Goal: Transaction & Acquisition: Obtain resource

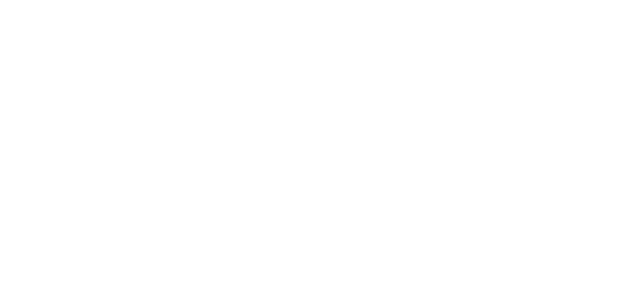
click at [591, 0] on html at bounding box center [315, 0] width 631 height 0
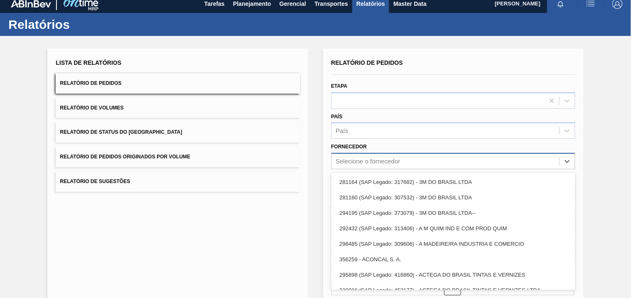
click at [429, 164] on div "Selecione o fornecedor" at bounding box center [453, 161] width 244 height 16
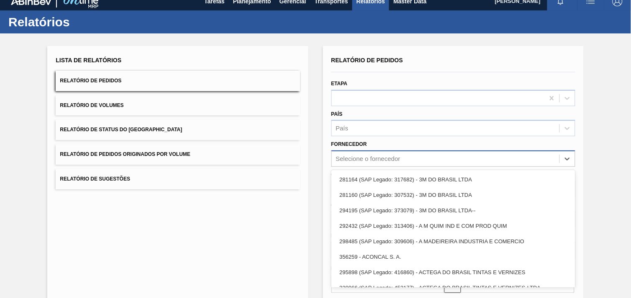
paste input "289744"
type input "289744"
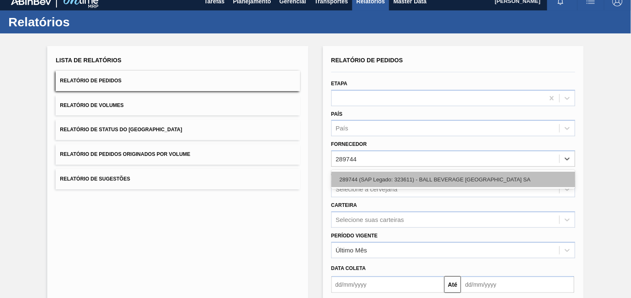
click at [430, 174] on div "289744 (SAP Legado: 323611) - BALL BEVERAGE [GEOGRAPHIC_DATA] SA" at bounding box center [453, 179] width 244 height 15
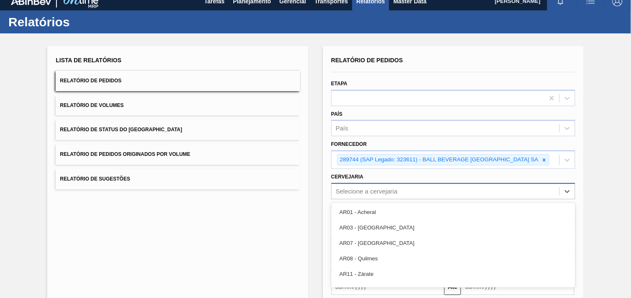
scroll to position [40, 0]
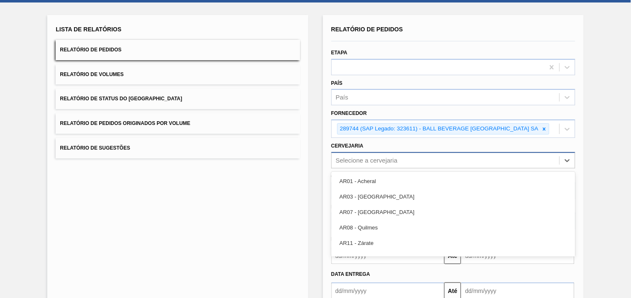
click at [429, 168] on div "option AR01 - Acheral focused, 1 of 92. 92 results available. Use Up and Down t…" at bounding box center [453, 160] width 244 height 16
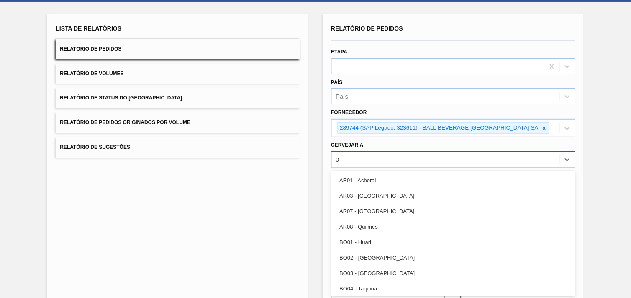
type input "02"
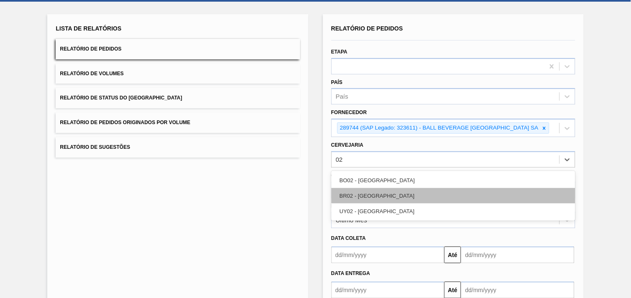
click at [402, 189] on div "BR02 - [GEOGRAPHIC_DATA]" at bounding box center [453, 195] width 244 height 15
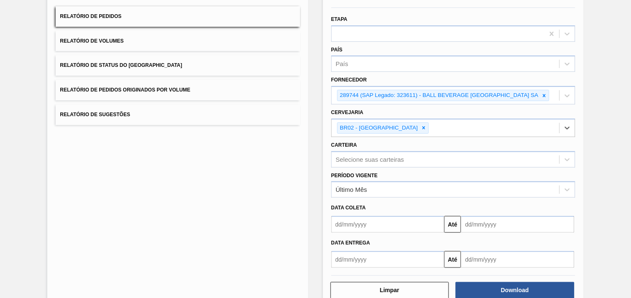
scroll to position [77, 0]
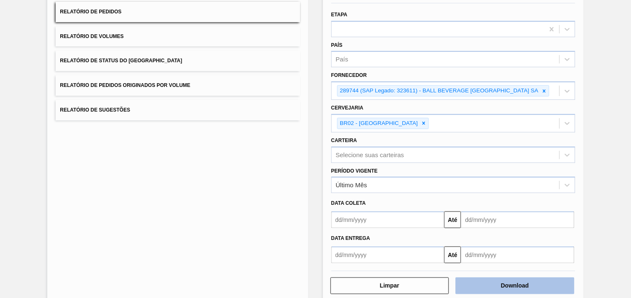
click at [545, 285] on button "Download" at bounding box center [514, 286] width 119 height 17
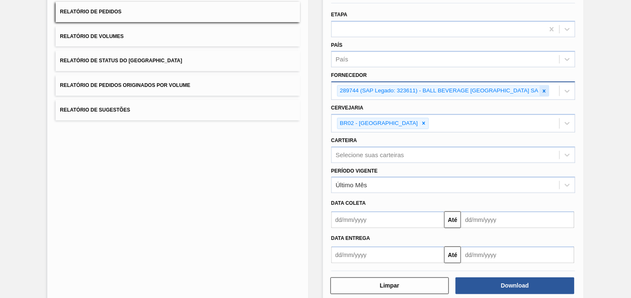
click at [544, 90] on icon at bounding box center [544, 91] width 6 height 6
paste input "293289"
type input "293289"
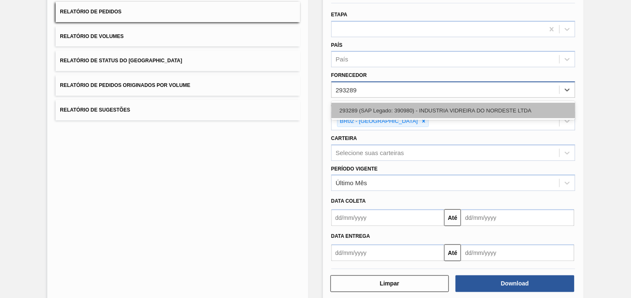
click at [523, 105] on div "293289 (SAP Legado: 390980) - INDUSTRIA VIDREIRA DO NORDESTE LTDA" at bounding box center [453, 110] width 244 height 15
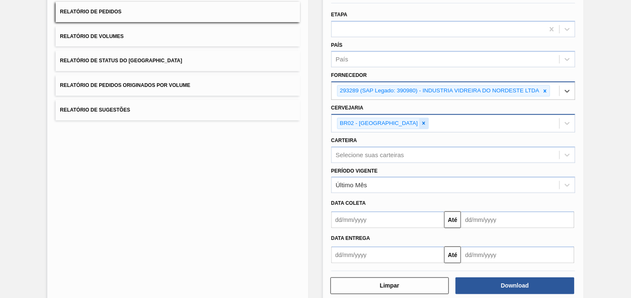
click at [419, 120] on div at bounding box center [423, 123] width 9 height 10
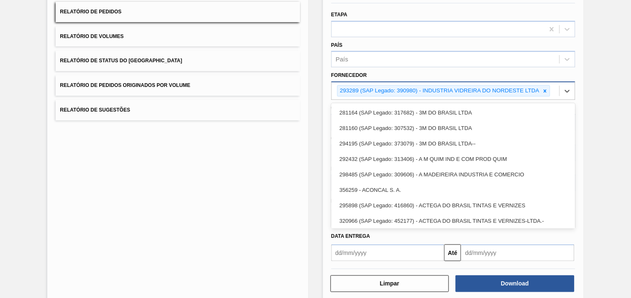
click at [374, 92] on div "293289 (SAP Legado: 390980) - INDUSTRIA VIDREIRA DO NORDESTE LTDA" at bounding box center [438, 91] width 203 height 10
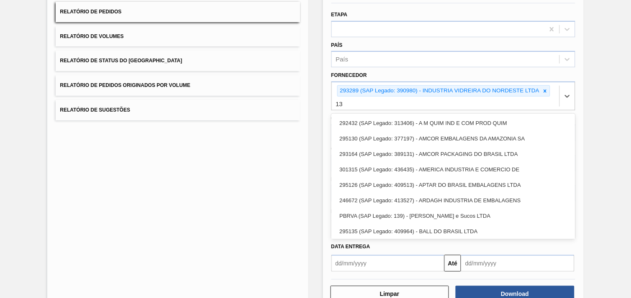
type input "1"
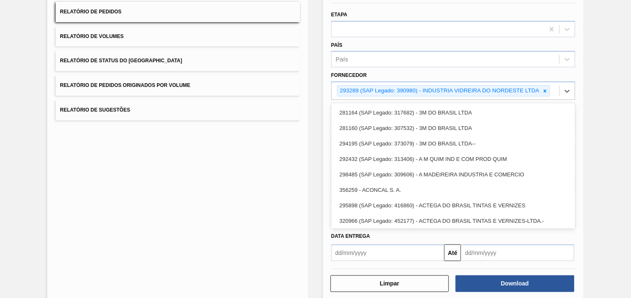
click at [600, 143] on div "Lista de Relatórios Relatório de Pedidos Relatório de Volumes Relatório de Stat…" at bounding box center [315, 137] width 631 height 347
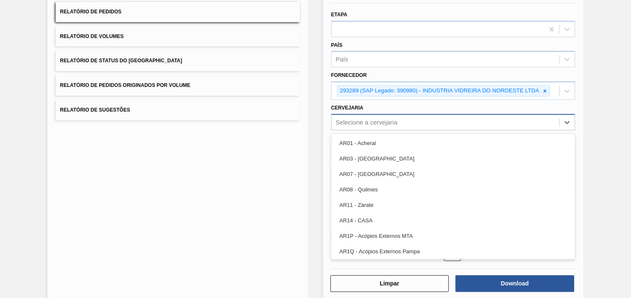
click at [523, 124] on div "Selecione a cervejaria" at bounding box center [445, 122] width 227 height 12
type input "2"
type input "13"
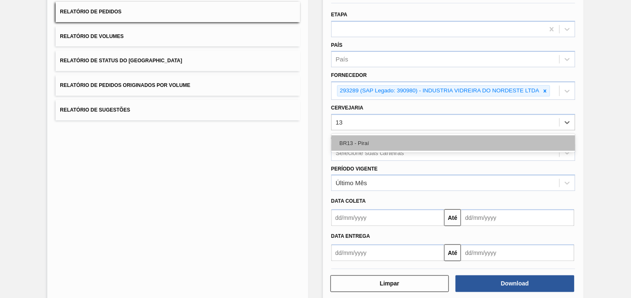
click at [516, 136] on div "BR13 - Piraí" at bounding box center [453, 142] width 244 height 15
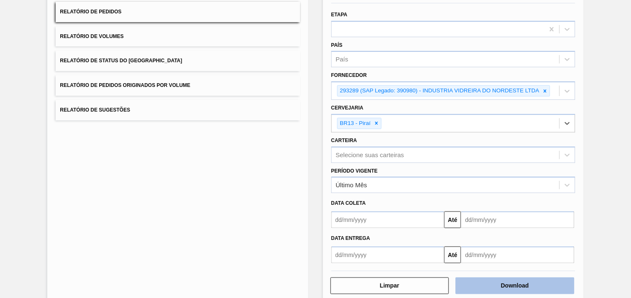
click at [508, 286] on button "Download" at bounding box center [514, 286] width 119 height 17
